Goal: Information Seeking & Learning: Learn about a topic

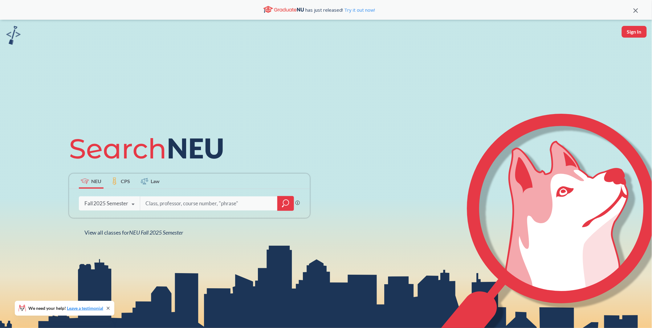
click at [182, 202] on input "search" at bounding box center [209, 203] width 128 height 13
click at [138, 198] on icon at bounding box center [133, 204] width 12 height 17
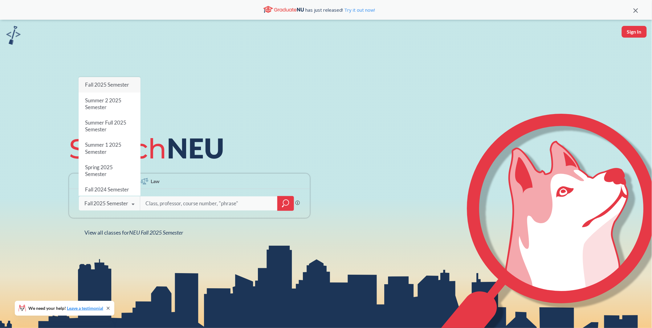
drag, startPoint x: 174, startPoint y: 181, endPoint x: 172, endPoint y: 189, distance: 7.9
click at [173, 183] on div "NEU CPS Law" at bounding box center [189, 181] width 241 height 15
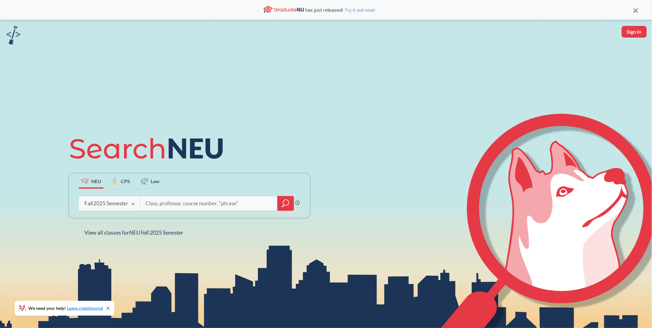
click at [171, 198] on input "search" at bounding box center [209, 203] width 128 height 13
click at [280, 200] on div at bounding box center [286, 203] width 17 height 15
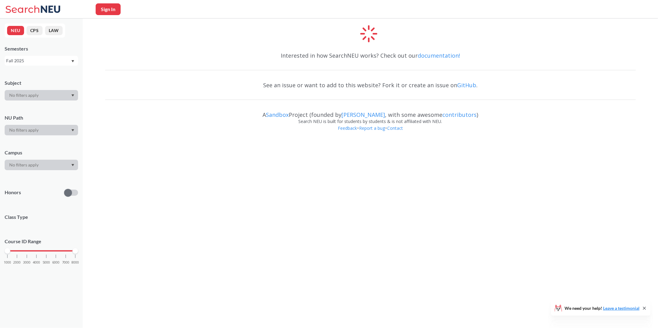
click at [54, 130] on div at bounding box center [41, 130] width 73 height 10
click at [61, 130] on div at bounding box center [41, 130] width 73 height 10
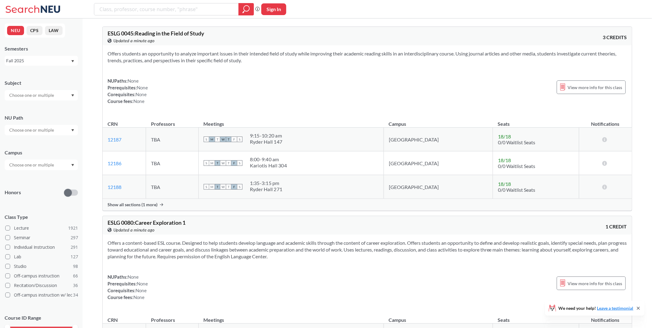
click at [72, 126] on div at bounding box center [41, 130] width 73 height 10
click at [53, 169] on span "( 27 )" at bounding box center [56, 170] width 7 height 5
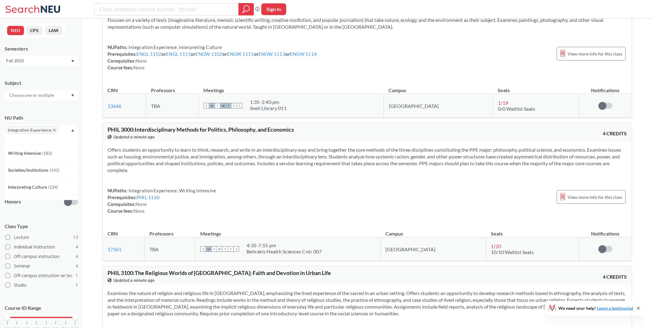
scroll to position [831, 0]
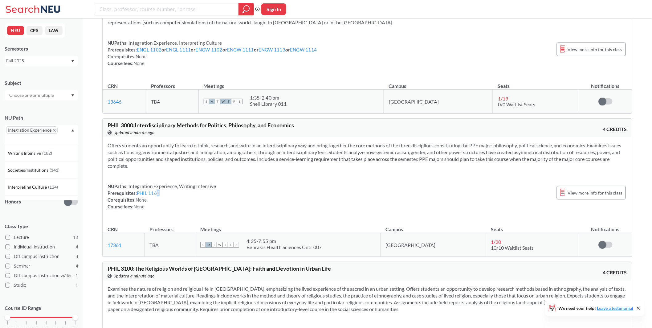
click at [158, 191] on link "PHIL 1160" at bounding box center [148, 193] width 23 height 6
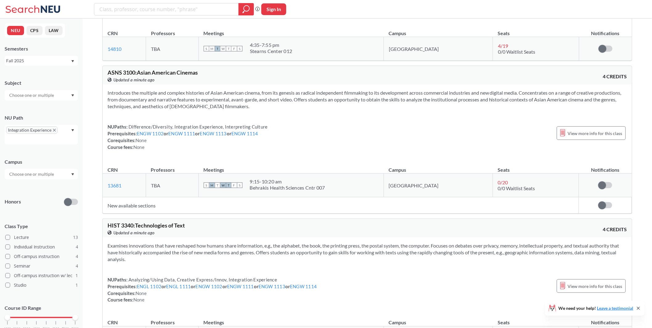
scroll to position [1203, 0]
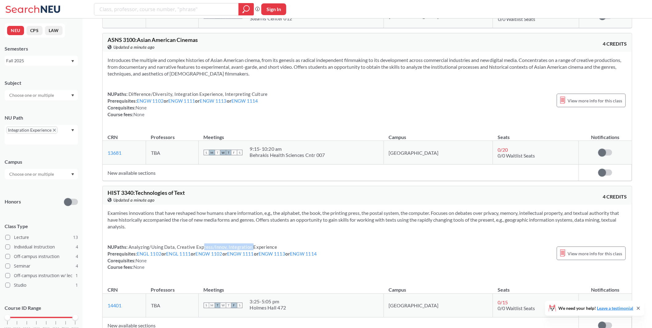
drag, startPoint x: 202, startPoint y: 242, endPoint x: 251, endPoint y: 240, distance: 49.1
click at [251, 244] on span "Analyzing/Using Data, Creative Express/Innov, Integration Experience" at bounding box center [203, 247] width 150 height 6
drag, startPoint x: 161, startPoint y: 224, endPoint x: 105, endPoint y: 209, distance: 58.4
click at [105, 209] on div "Examines innovations that have reshaped how humans share information, e.g., the…" at bounding box center [368, 243] width 530 height 76
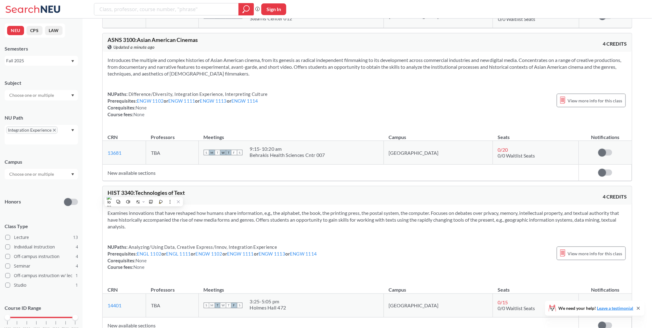
click at [105, 209] on div "Examines innovations that have reshaped how humans share information, e.g., the…" at bounding box center [368, 243] width 530 height 76
drag, startPoint x: 105, startPoint y: 209, endPoint x: 169, endPoint y: 222, distance: 65.7
click at [169, 222] on div "Examines innovations that have reshaped how humans share information, e.g., the…" at bounding box center [368, 243] width 530 height 76
click at [169, 222] on section "Examines innovations that have reshaped how humans share information, e.g., the…" at bounding box center [368, 220] width 520 height 20
drag, startPoint x: 169, startPoint y: 222, endPoint x: 105, endPoint y: 210, distance: 65.1
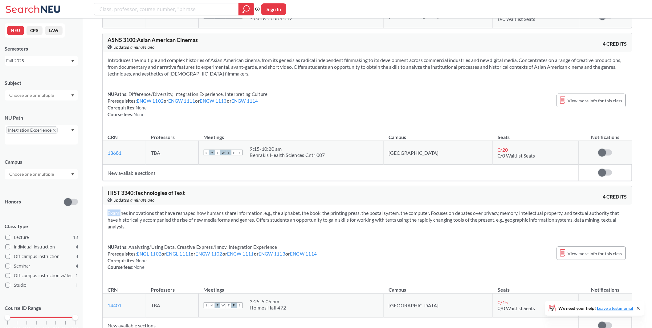
click at [105, 210] on div "Examines innovations that have reshaped how humans share information, e.g., the…" at bounding box center [368, 243] width 530 height 76
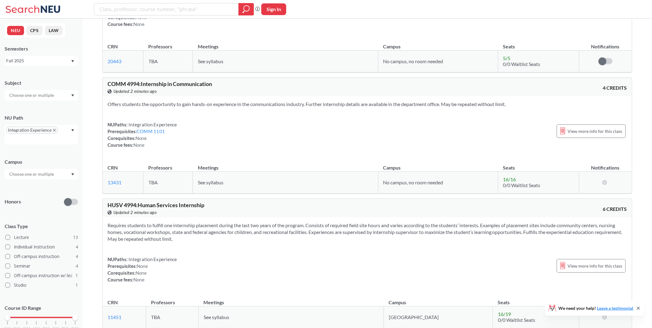
scroll to position [3440, 0]
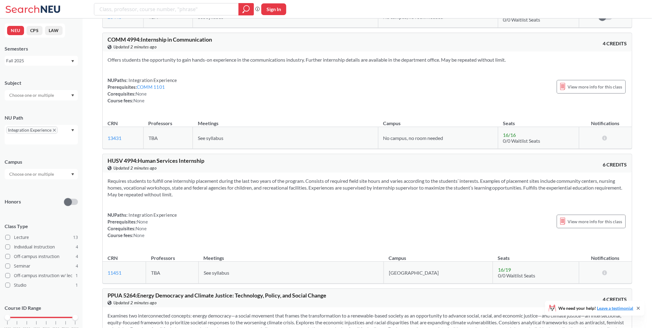
click at [54, 60] on div "Fall 2025" at bounding box center [38, 60] width 64 height 7
click at [43, 96] on span "Summer Full 2025" at bounding box center [26, 99] width 36 height 7
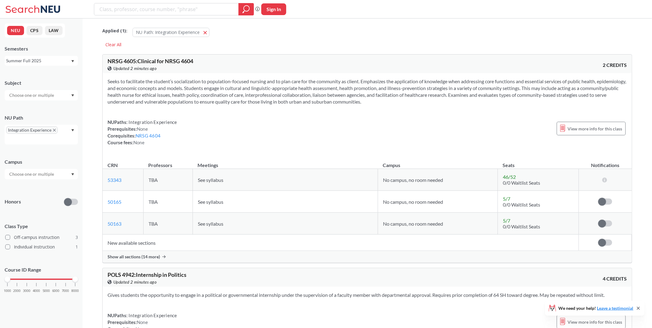
click at [50, 64] on div "Summer Full 2025" at bounding box center [38, 60] width 64 height 7
click at [37, 84] on div "Summer 2 2025" at bounding box center [41, 91] width 73 height 17
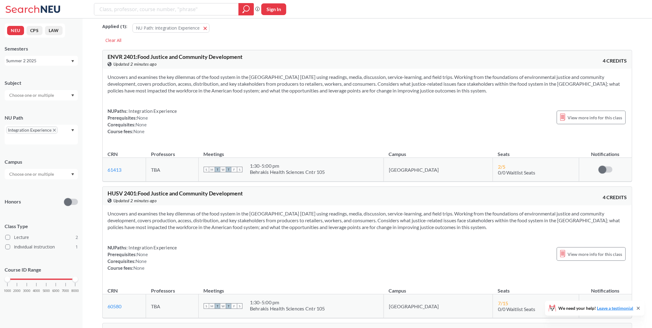
scroll to position [9, 0]
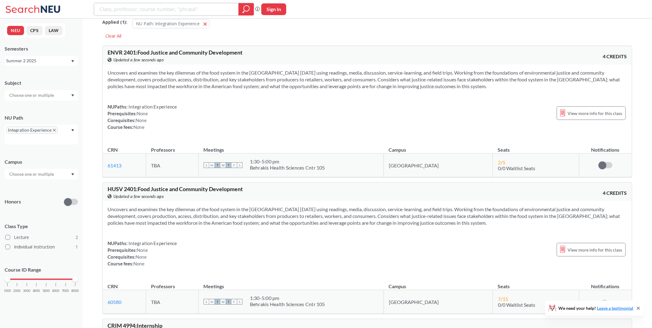
click at [116, 9] on input "search" at bounding box center [166, 9] width 135 height 10
type input "3150"
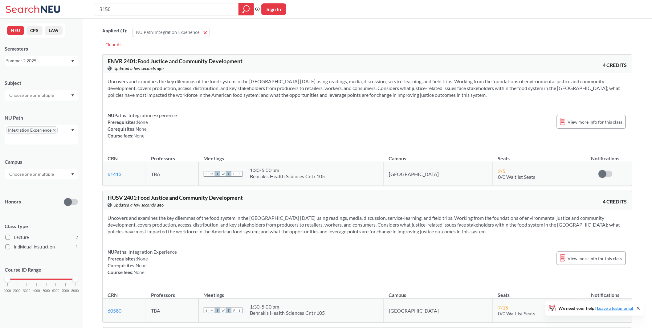
click at [65, 62] on div "Summer 2 2025" at bounding box center [38, 60] width 64 height 7
click at [42, 106] on div "Summer 1 2025" at bounding box center [41, 111] width 73 height 17
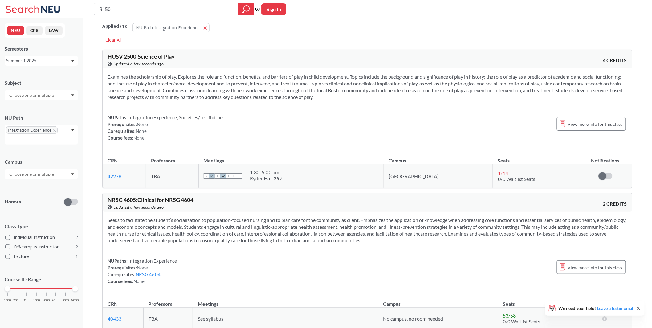
scroll to position [0, 0]
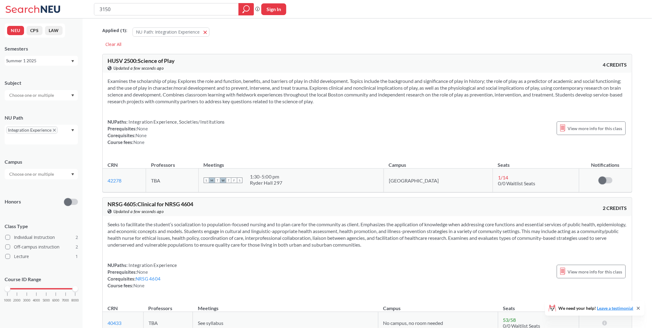
drag, startPoint x: 116, startPoint y: 9, endPoint x: 52, endPoint y: 129, distance: 135.9
click at [52, 129] on span "Integration Experience" at bounding box center [31, 129] width 51 height 7
click at [53, 129] on icon "X to remove pill" at bounding box center [54, 130] width 3 height 3
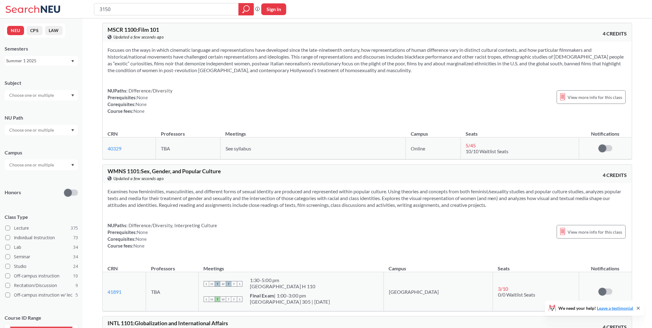
scroll to position [449, 0]
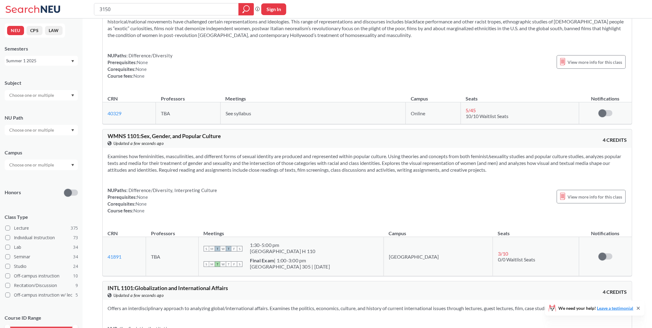
drag, startPoint x: 52, startPoint y: 129, endPoint x: 80, endPoint y: 10, distance: 122.6
click at [80, 10] on div "3150 Phrase search guarantees the exact search appears in the results. Ex. If y…" at bounding box center [326, 9] width 652 height 19
type input "math"
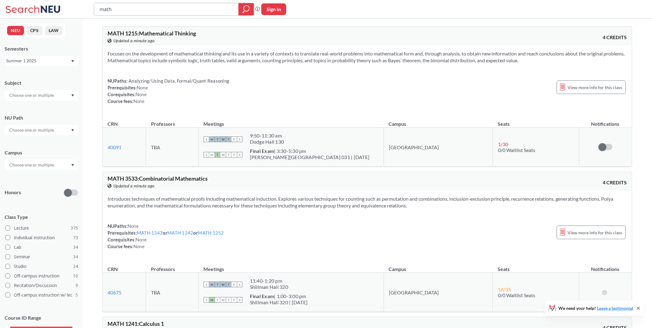
click at [144, 12] on input "math" at bounding box center [166, 9] width 135 height 10
type input "m"
type input "c"
type input "s"
type input "cs 3150"
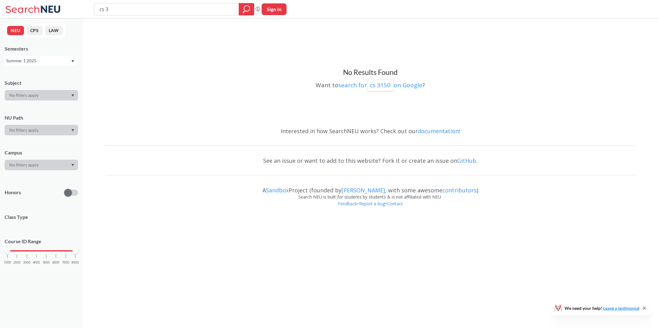
type input "cs"
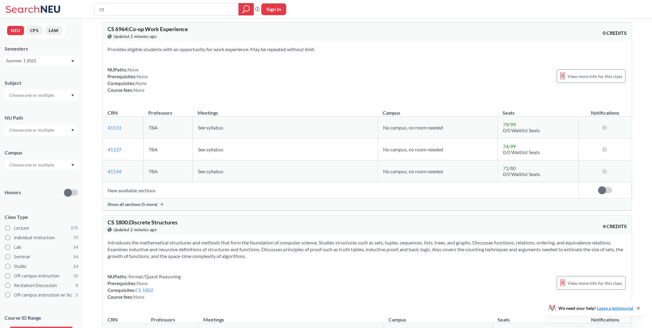
scroll to position [3068, 0]
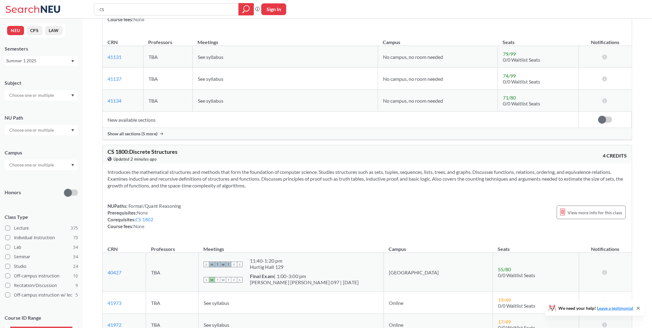
type input "c"
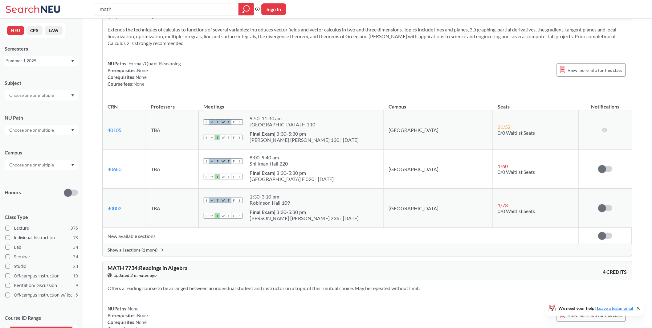
scroll to position [1133, 0]
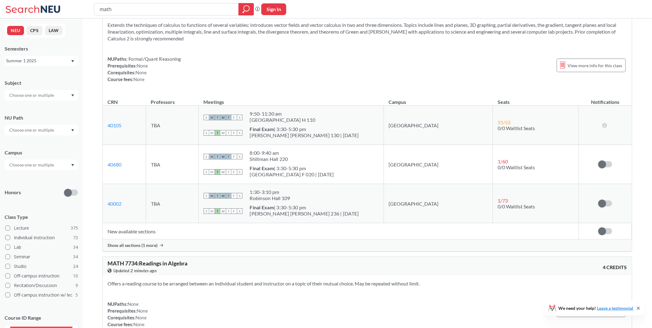
click at [152, 243] on span "Show all sections (1 more)" at bounding box center [133, 246] width 50 height 6
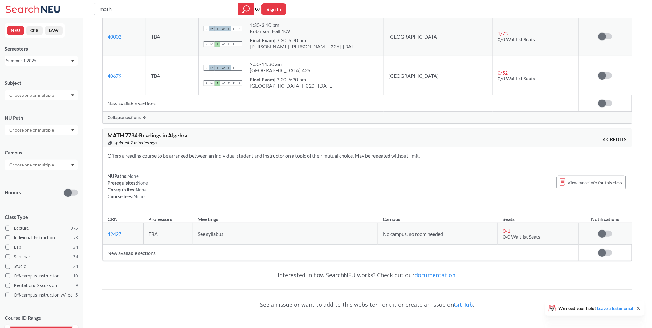
scroll to position [1326, 0]
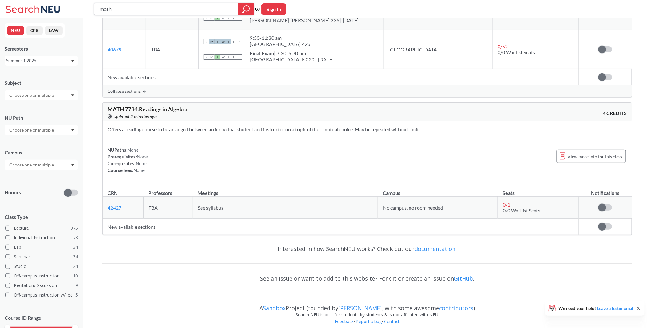
click at [124, 11] on input "math" at bounding box center [166, 9] width 135 height 10
type input "m"
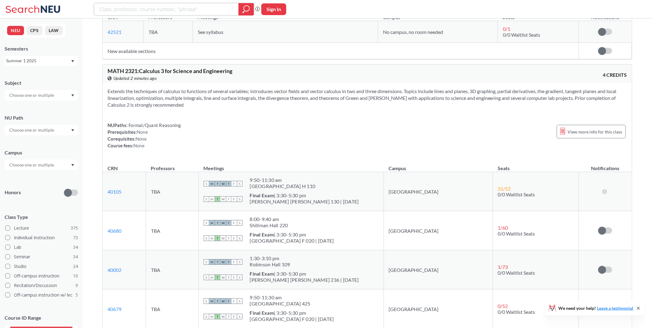
scroll to position [925, 0]
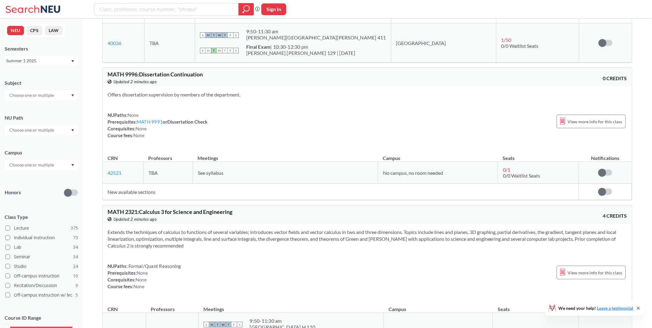
drag, startPoint x: 55, startPoint y: 93, endPoint x: 49, endPoint y: 70, distance: 23.6
click at [55, 93] on input "text" at bounding box center [32, 95] width 52 height 7
click at [48, 56] on div "Summer 1 2025" at bounding box center [41, 61] width 73 height 10
click at [41, 104] on div "Summer 1 2024" at bounding box center [41, 109] width 73 height 17
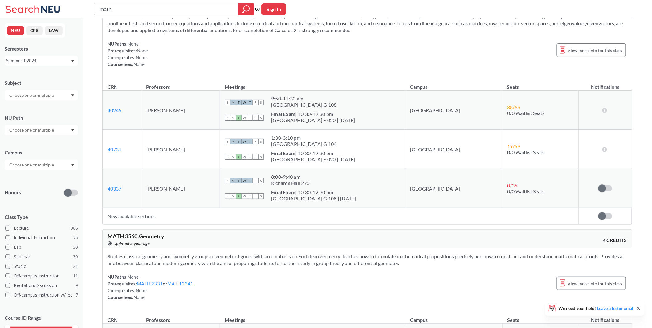
scroll to position [1296, 0]
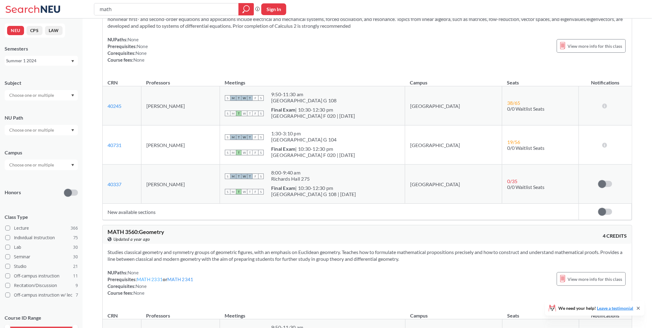
click at [157, 277] on link "MATH 2331" at bounding box center [150, 280] width 26 height 6
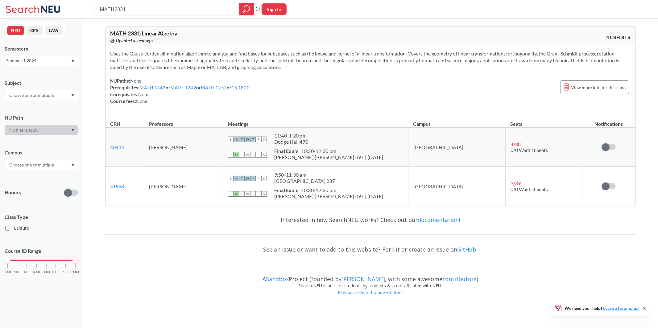
type input "math"
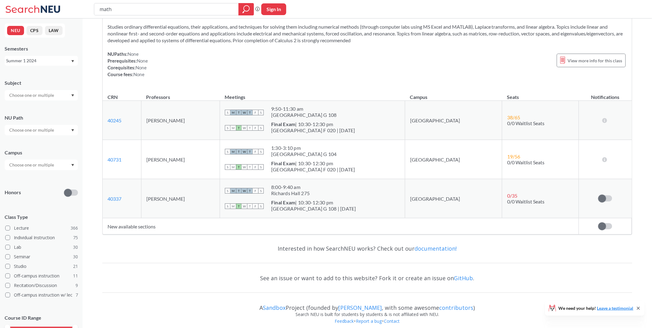
scroll to position [1296, 0]
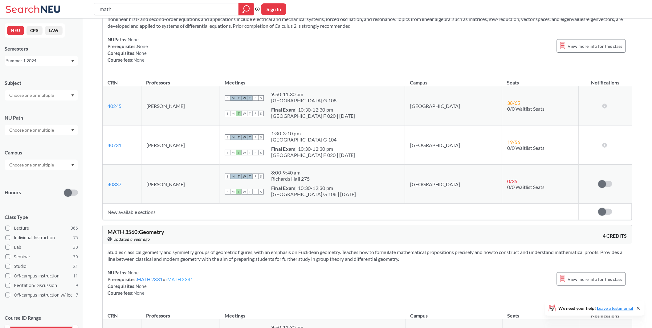
click at [183, 277] on link "MATH 2341" at bounding box center [180, 280] width 26 height 6
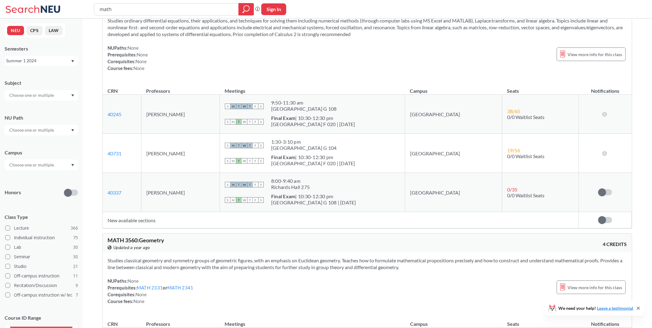
click at [138, 234] on div "MATH 3560 : Geometry View this course on Banner. Updated a year ago 4 CREDITS" at bounding box center [368, 243] width 530 height 19
click at [137, 237] on span "MATH 3560 : Geometry" at bounding box center [136, 240] width 57 height 7
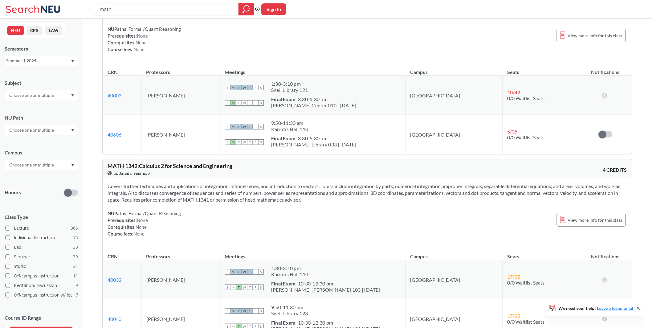
scroll to position [814, 0]
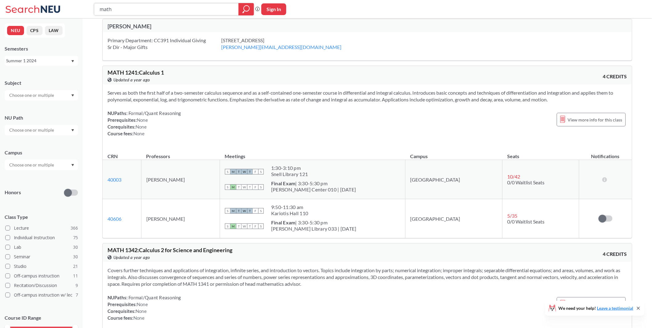
click at [119, 9] on input "math" at bounding box center [166, 9] width 135 height 10
type input "m"
type input "3150"
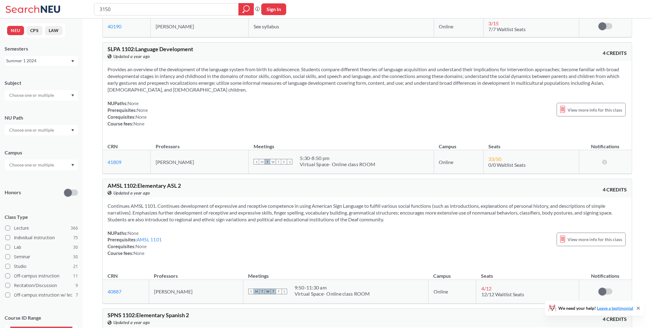
scroll to position [2561, 0]
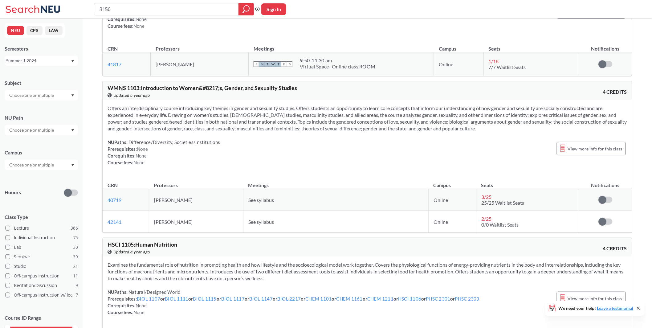
click at [124, 7] on input "3150" at bounding box center [166, 9] width 135 height 10
type input "3"
click at [73, 88] on div "Subject" at bounding box center [41, 86] width 73 height 27
click at [73, 91] on div at bounding box center [41, 95] width 73 height 10
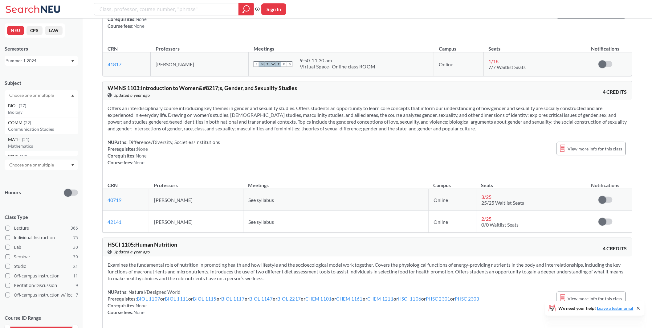
click at [50, 140] on div "MATH ( 21 )" at bounding box center [43, 139] width 70 height 7
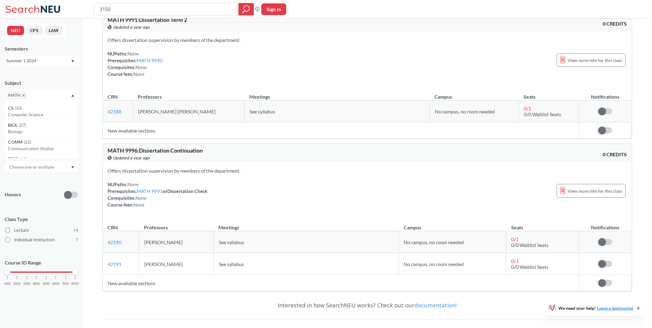
scroll to position [3172, 0]
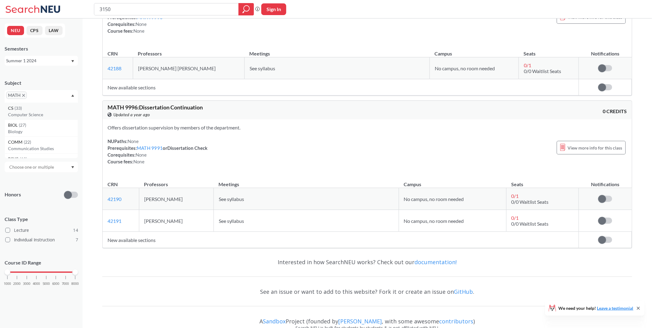
click at [55, 109] on div "CS ( 33 )" at bounding box center [43, 108] width 70 height 7
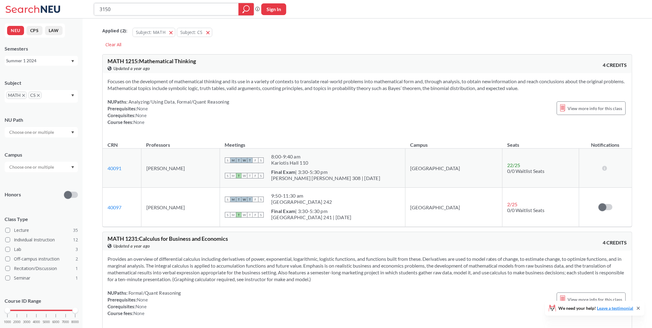
drag, startPoint x: 191, startPoint y: 15, endPoint x: 59, endPoint y: 1, distance: 133.4
click at [59, 1] on div "3150 Phrase search guarantees the exact search appears in the results. Ex. If y…" at bounding box center [326, 9] width 652 height 19
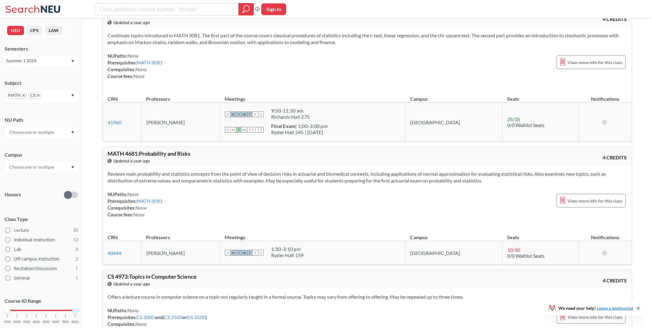
scroll to position [4542, 0]
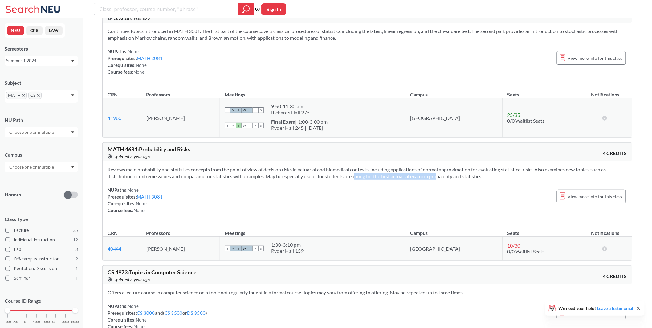
drag, startPoint x: 421, startPoint y: 151, endPoint x: 441, endPoint y: 154, distance: 20.9
click at [441, 167] on span "Reviews main probability and statistics concepts from the point of view of deci…" at bounding box center [357, 173] width 499 height 13
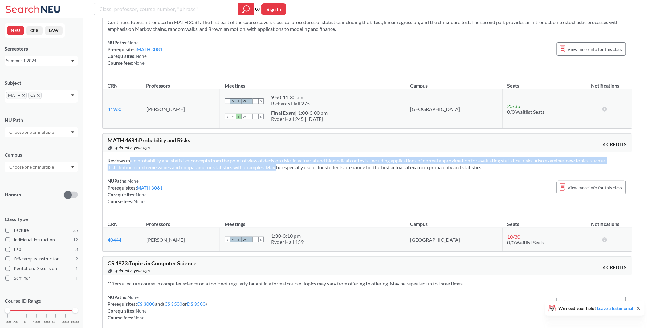
drag, startPoint x: 131, startPoint y: 138, endPoint x: 279, endPoint y: 143, distance: 148.1
click at [279, 158] on span "Reviews main probability and statistics concepts from the point of view of deci…" at bounding box center [357, 164] width 499 height 13
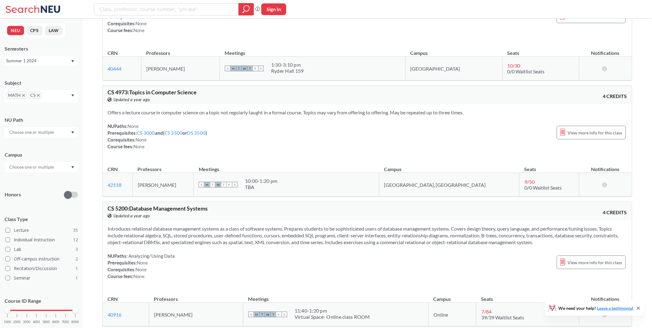
scroll to position [4726, 0]
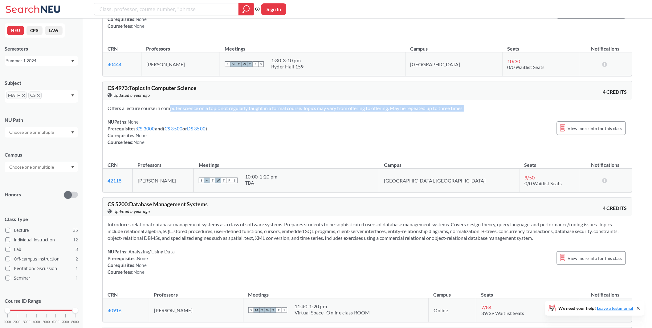
drag, startPoint x: 170, startPoint y: 87, endPoint x: 291, endPoint y: 88, distance: 121.5
click at [291, 100] on div "Offers a lecture course in computer science on a topic not regularly taught in …" at bounding box center [368, 128] width 530 height 56
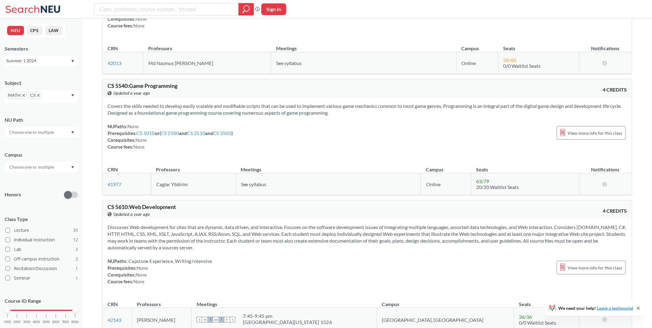
scroll to position [5081, 0]
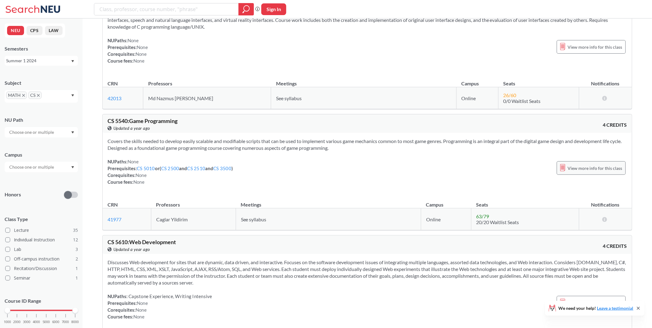
click at [571, 161] on div "View more info for this class" at bounding box center [591, 168] width 69 height 14
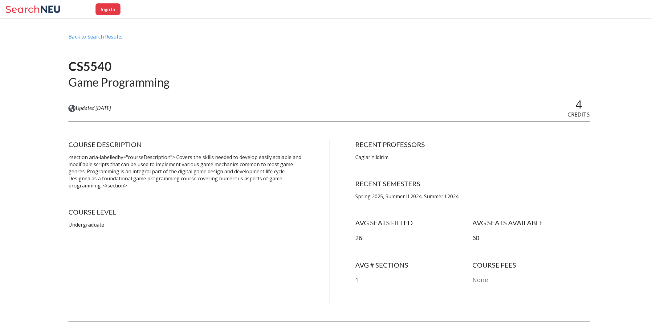
scroll to position [5, 0]
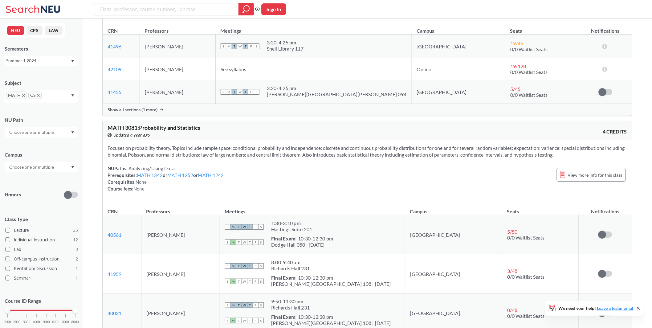
scroll to position [2504, 0]
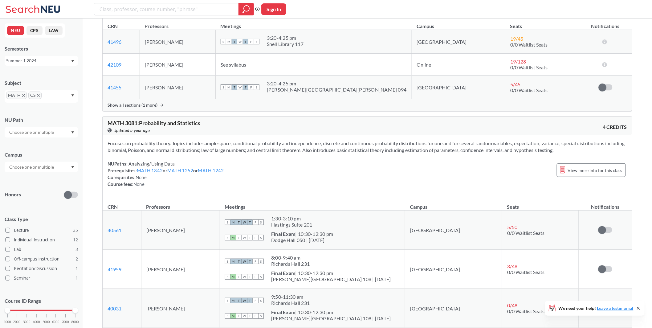
click at [29, 63] on div "Summer 1 2024" at bounding box center [38, 60] width 64 height 7
click at [36, 93] on div "Summer 2 2024" at bounding box center [41, 101] width 73 height 17
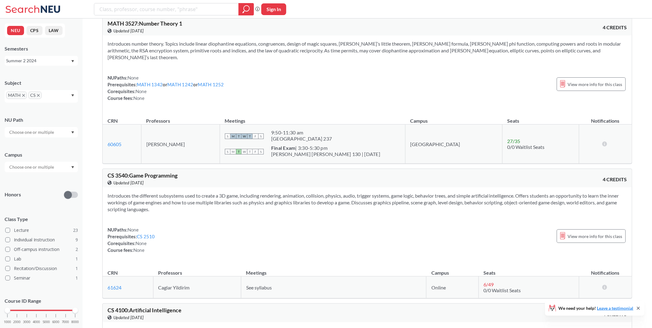
scroll to position [2442, 0]
